Goal: Task Accomplishment & Management: Use online tool/utility

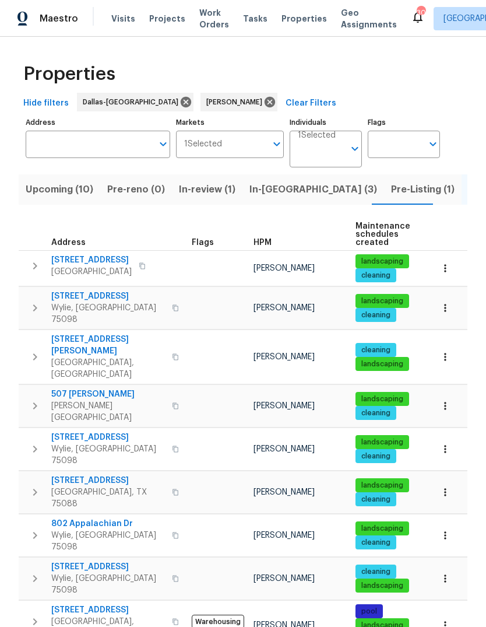
scroll to position [74, 0]
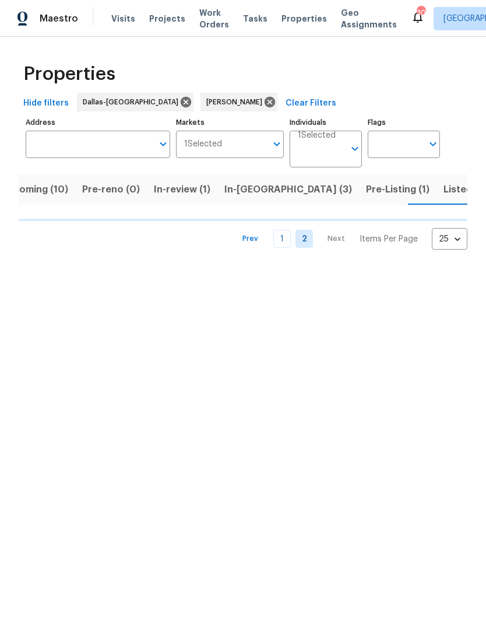
scroll to position [0, 27]
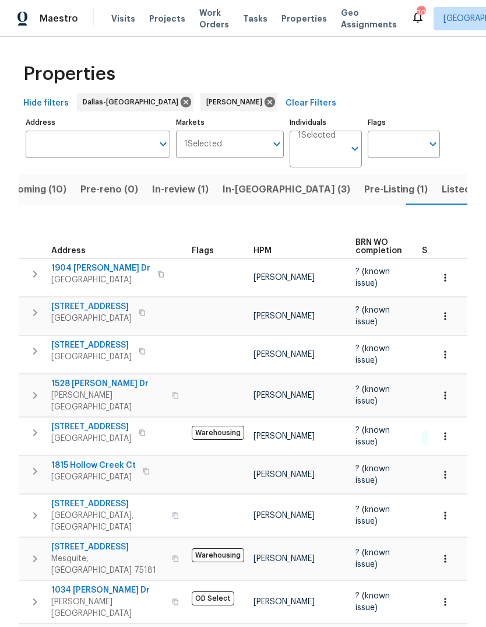
click at [94, 494] on td "8010 Spinnaker Cv Rowlett, TX 75089" at bounding box center [103, 515] width 168 height 42
click at [91, 498] on span "8010 Spinnaker Cv" at bounding box center [108, 504] width 114 height 12
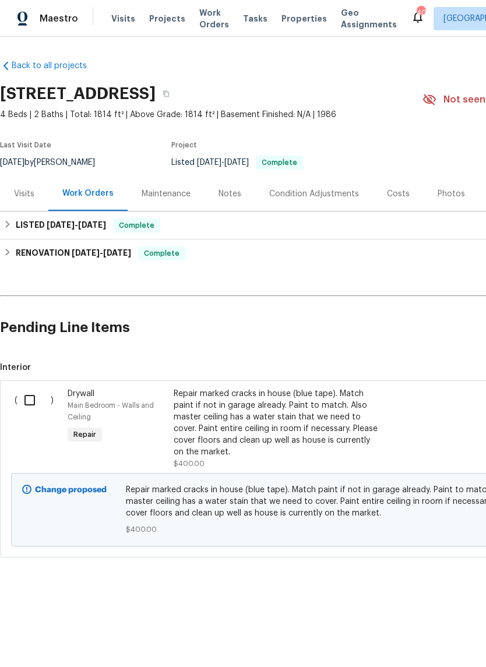
click at [268, 425] on div "Repair marked cracks in house (blue tape). Match paint if not in garage already…" at bounding box center [276, 423] width 205 height 70
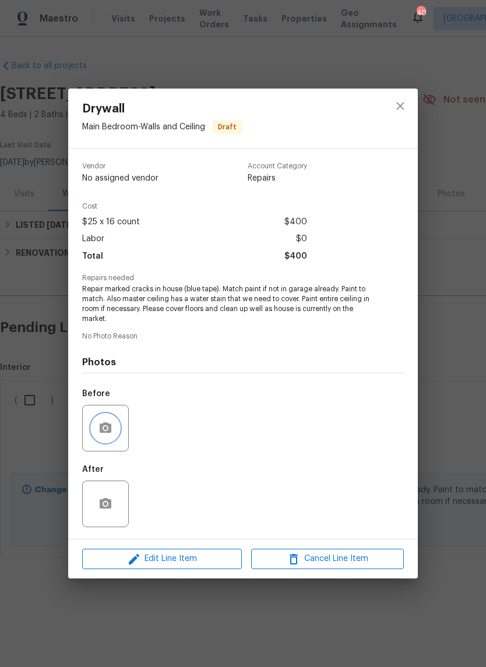
click at [110, 423] on button "button" at bounding box center [106, 428] width 28 height 28
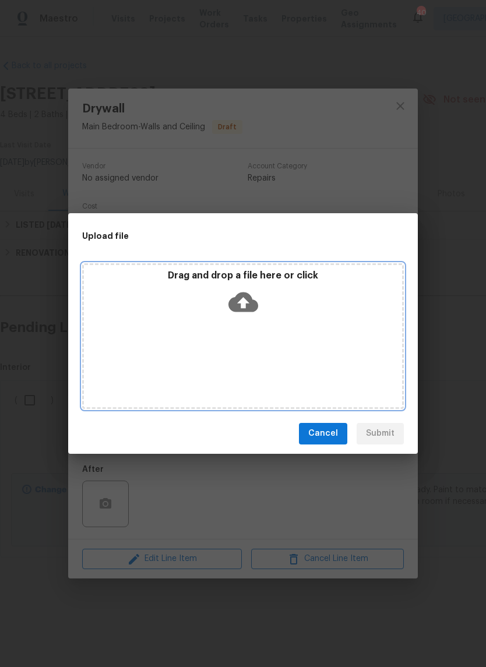
click at [245, 293] on icon at bounding box center [243, 302] width 30 height 20
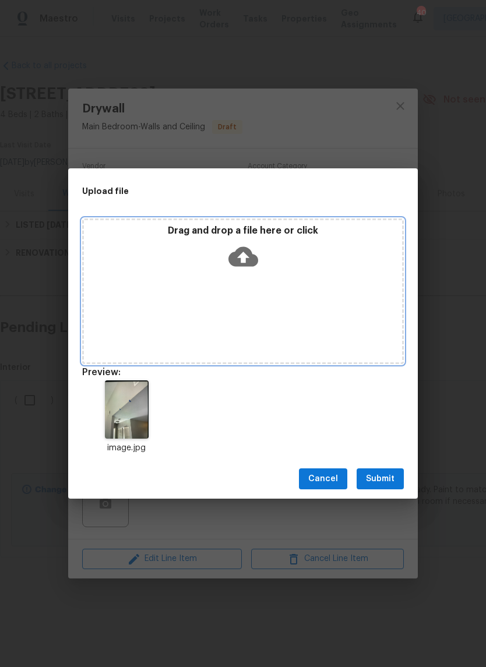
click at [246, 256] on icon at bounding box center [243, 257] width 30 height 30
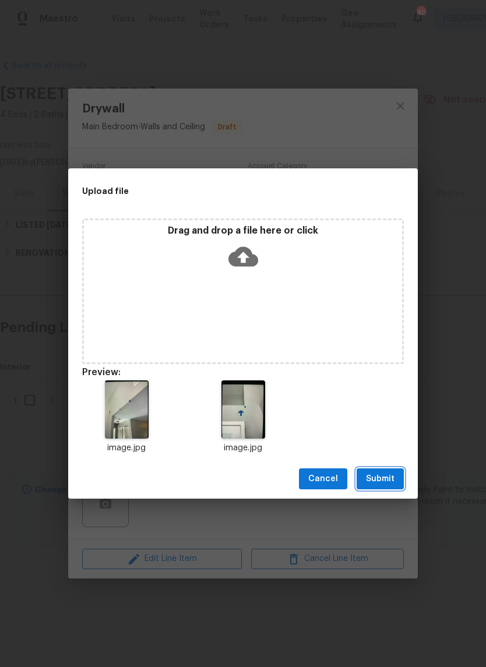
click at [385, 476] on span "Submit" at bounding box center [380, 479] width 29 height 15
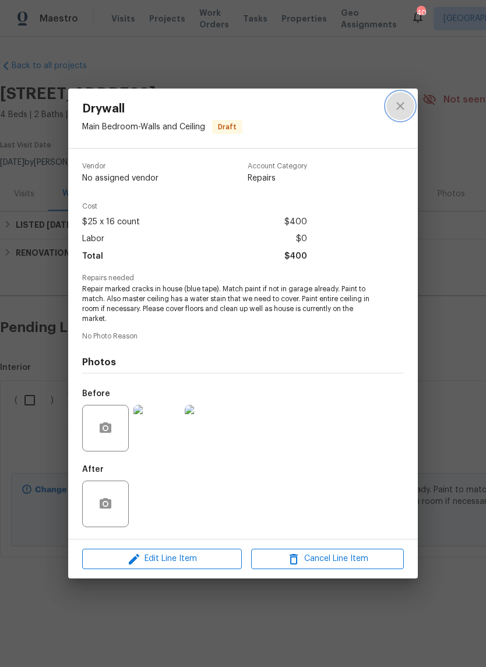
click at [401, 104] on icon "close" at bounding box center [400, 106] width 8 height 8
